Goal: Find specific page/section: Find specific page/section

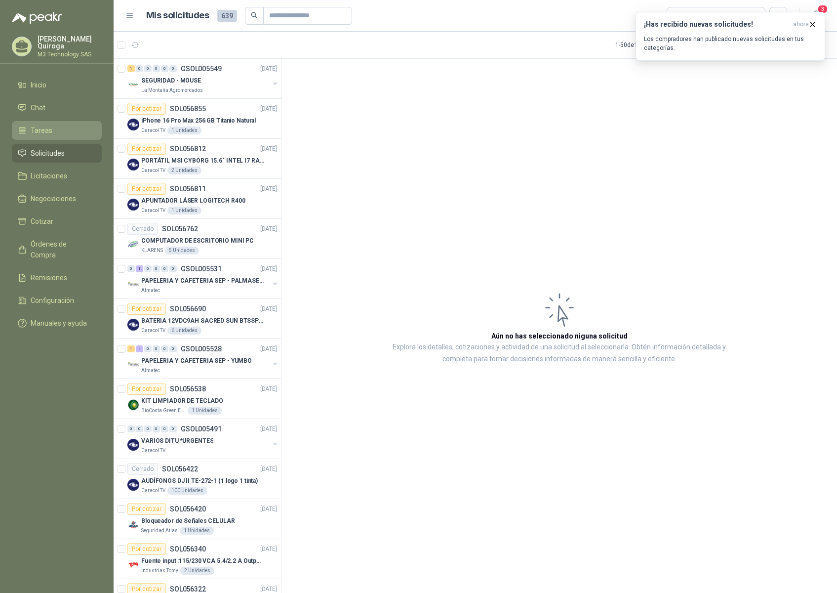
click at [44, 125] on span "Tareas" at bounding box center [42, 130] width 22 height 11
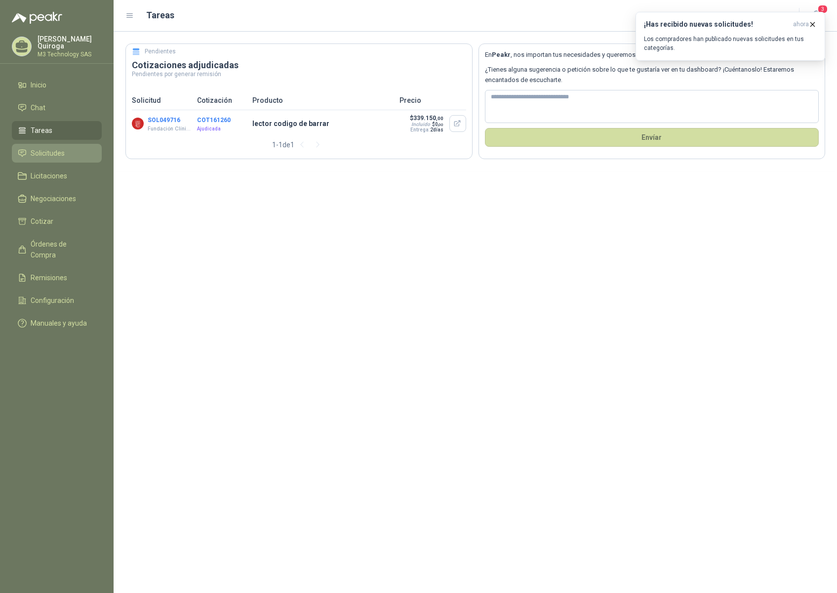
click at [60, 149] on span "Solicitudes" at bounding box center [48, 153] width 34 height 11
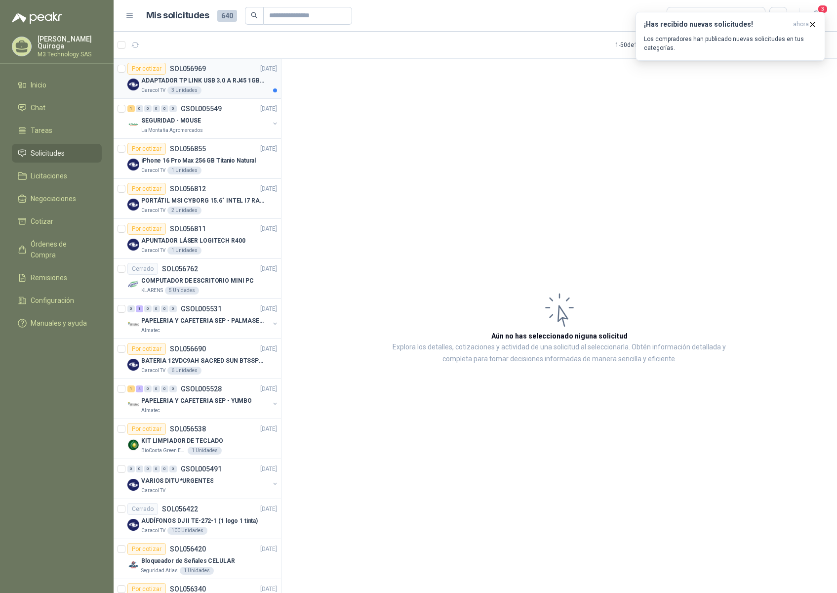
click at [217, 89] on div "Caracol TV 3 Unidades" at bounding box center [209, 90] width 136 height 8
